Goal: Check status: Check status

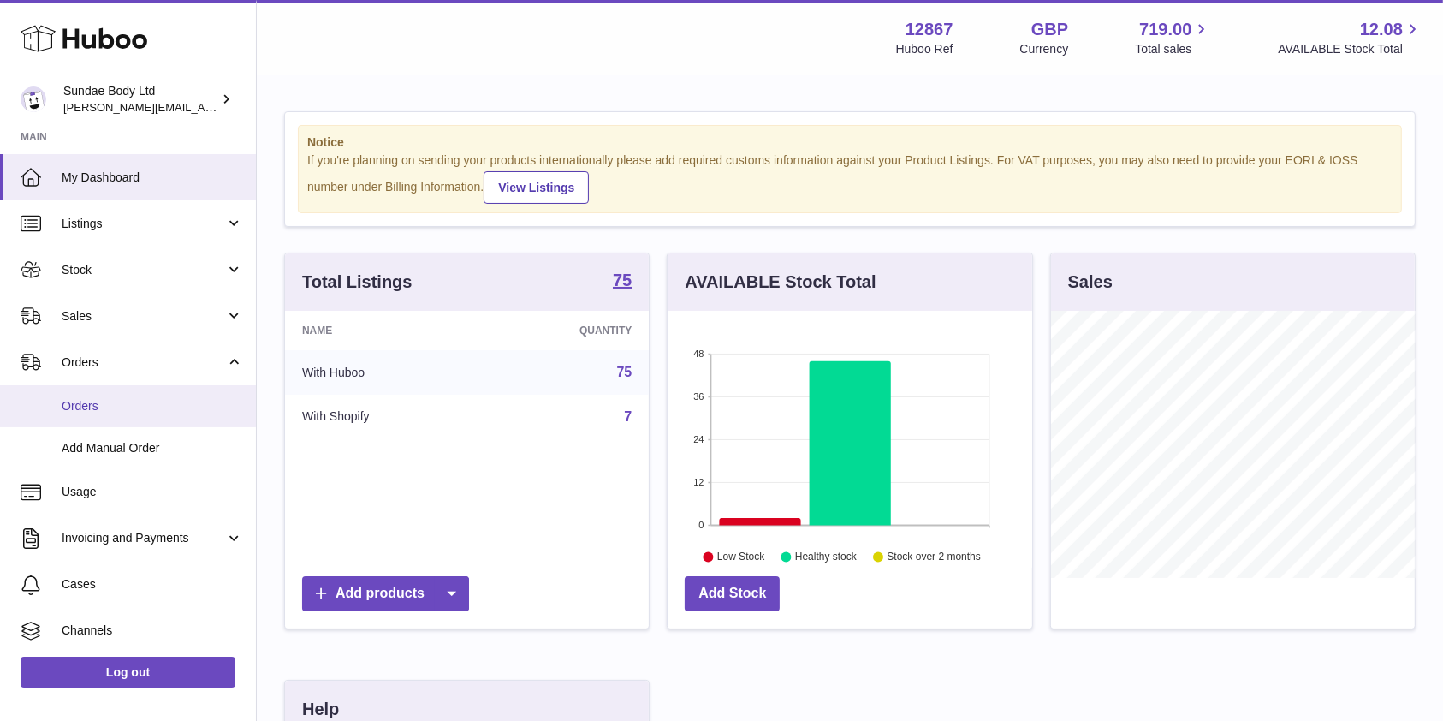
scroll to position [267, 364]
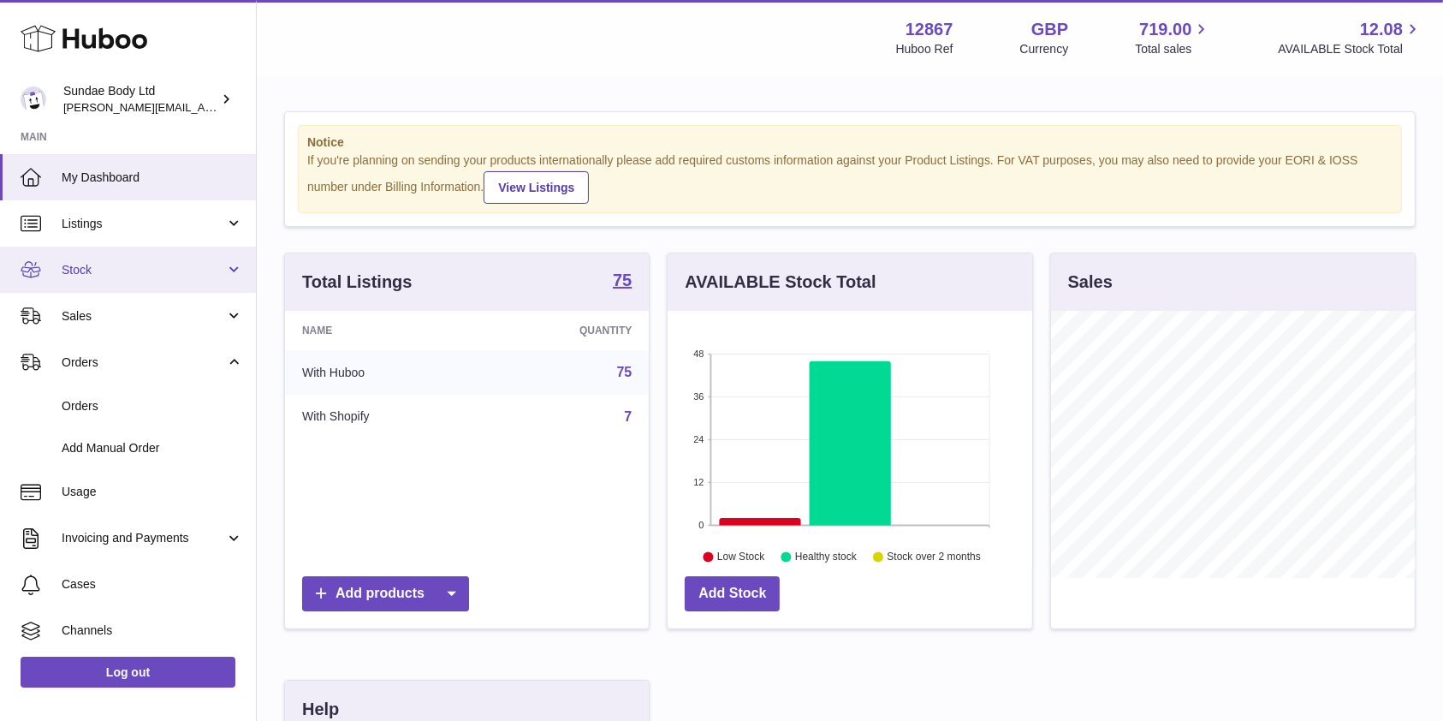
click at [84, 266] on span "Stock" at bounding box center [144, 270] width 164 height 16
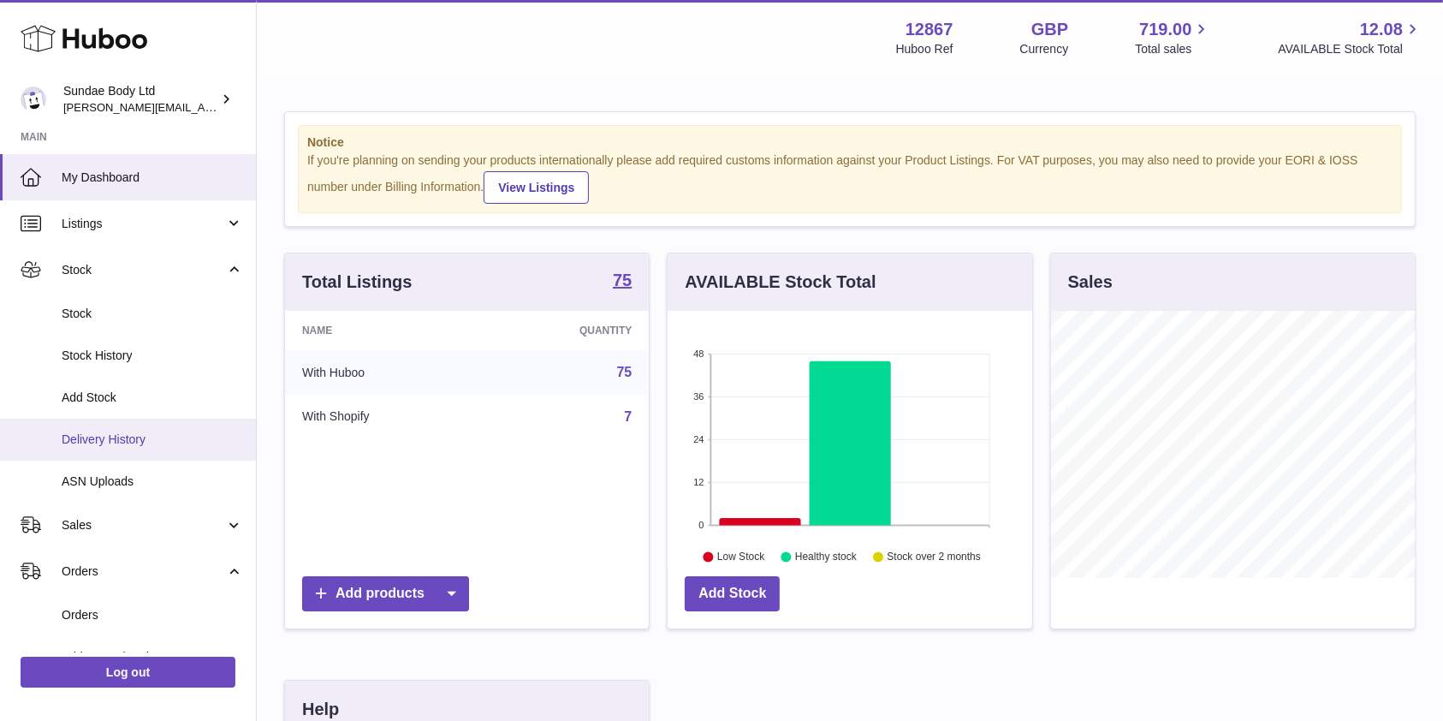
click at [96, 436] on span "Delivery History" at bounding box center [152, 439] width 181 height 16
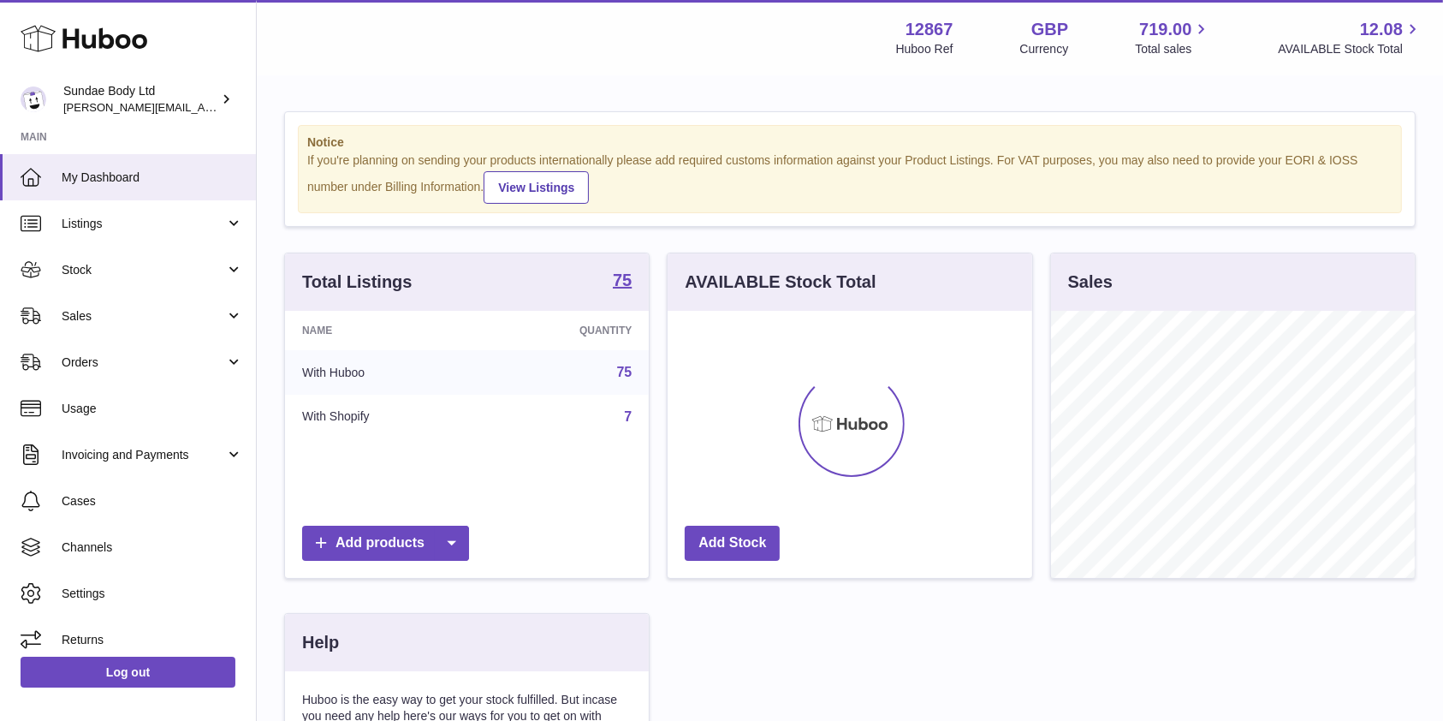
scroll to position [267, 364]
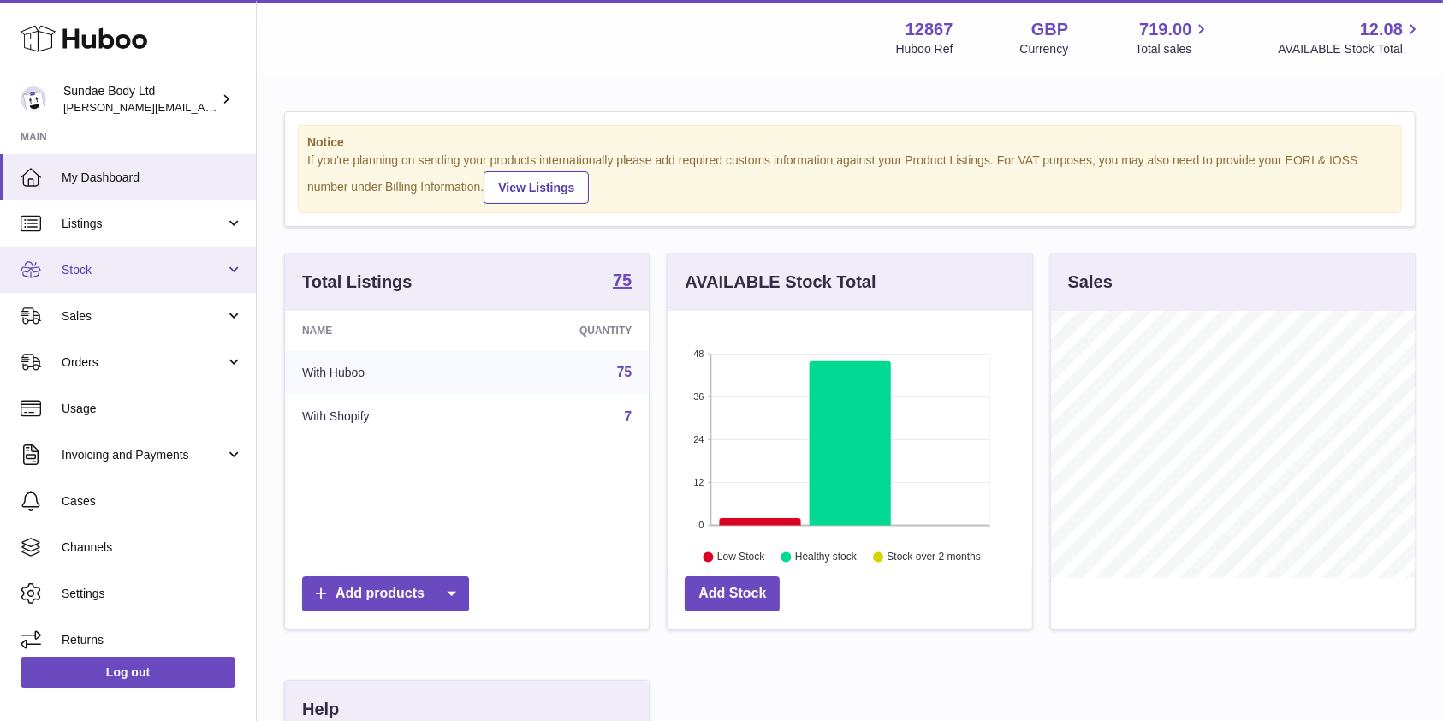
click at [68, 273] on span "Stock" at bounding box center [144, 270] width 164 height 16
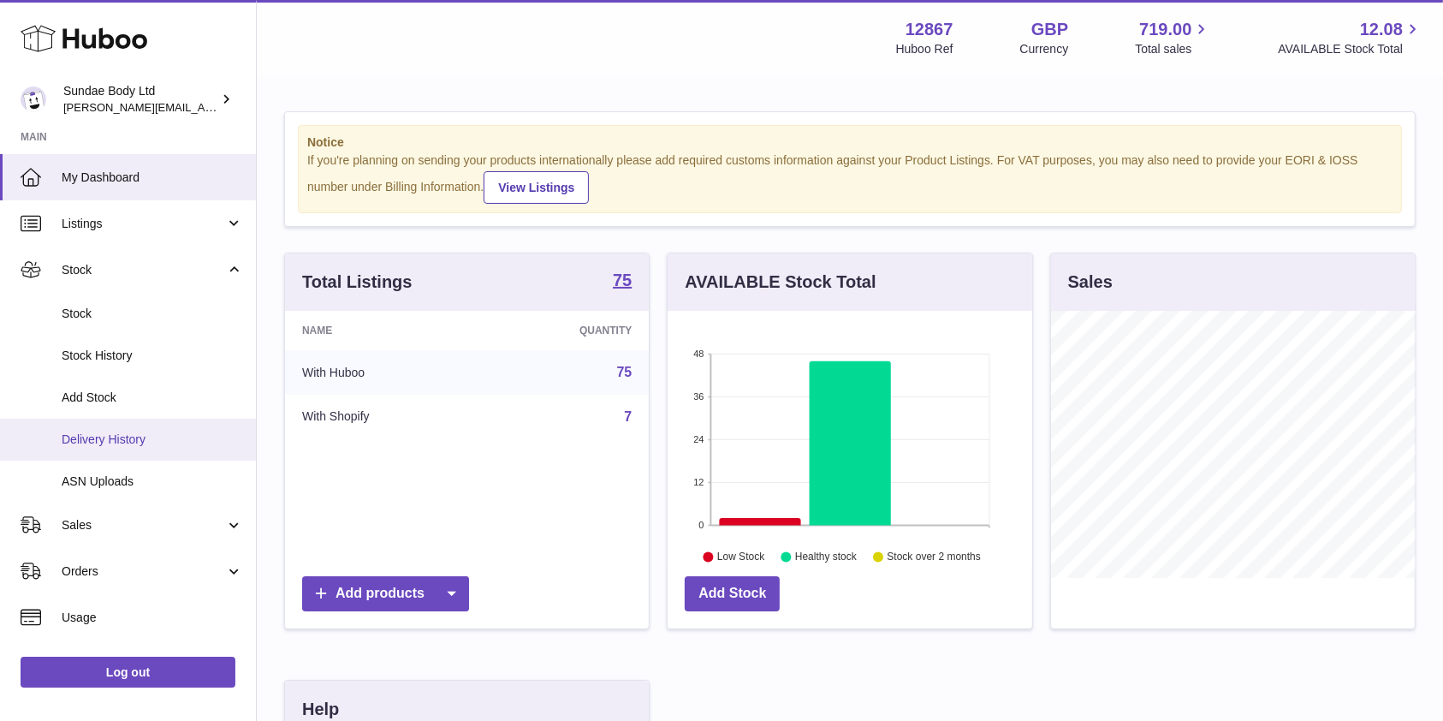
click at [117, 447] on span "Delivery History" at bounding box center [152, 439] width 181 height 16
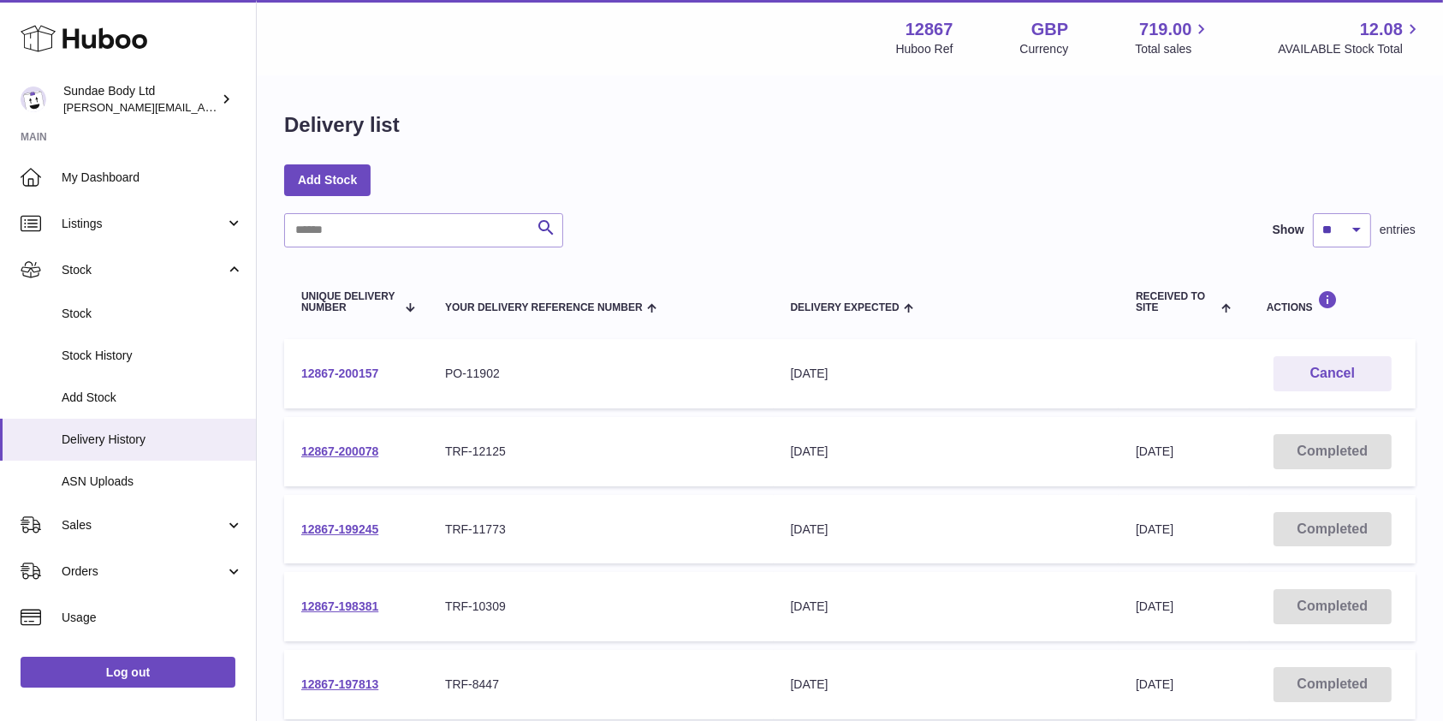
click at [342, 374] on link "12867-200157" at bounding box center [339, 373] width 77 height 14
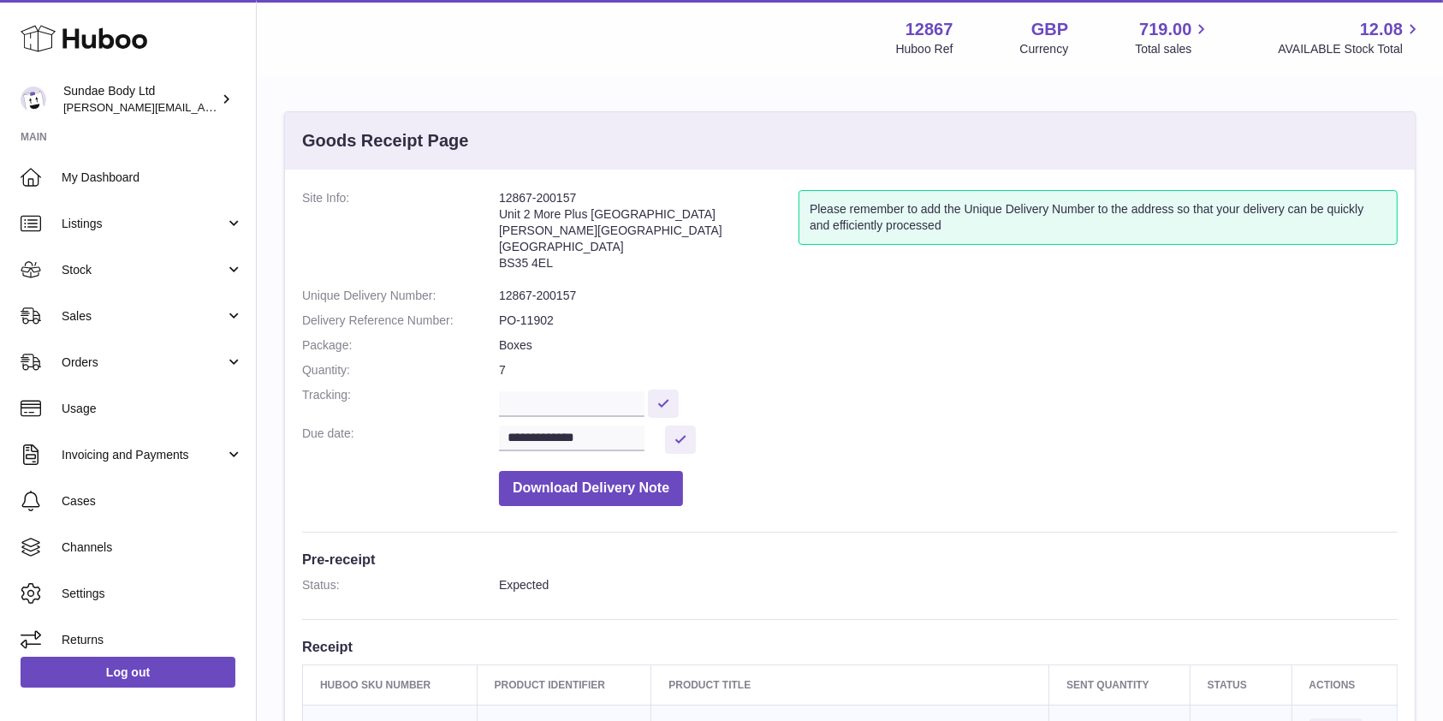
drag, startPoint x: 574, startPoint y: 193, endPoint x: 501, endPoint y: 194, distance: 73.6
click at [501, 194] on address "12867-200157 Unit 2 More Plus [STREET_ADDRESS][PERSON_NAME]" at bounding box center [649, 234] width 300 height 89
click at [579, 296] on dd "12867-200157" at bounding box center [948, 296] width 899 height 16
drag, startPoint x: 579, startPoint y: 296, endPoint x: 502, endPoint y: 298, distance: 77.1
click at [502, 298] on dd "12867-200157" at bounding box center [948, 296] width 899 height 16
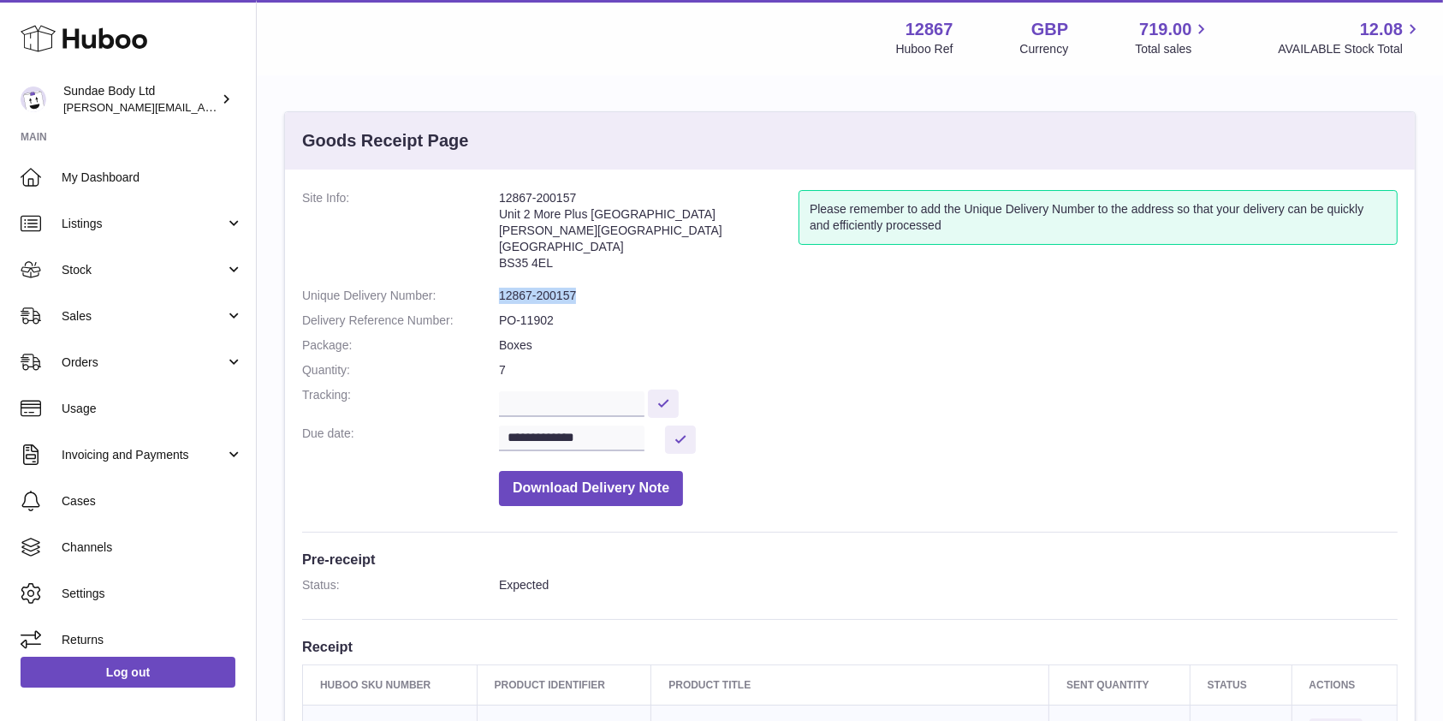
copy dd "12867-200157"
